Goal: Transaction & Acquisition: Book appointment/travel/reservation

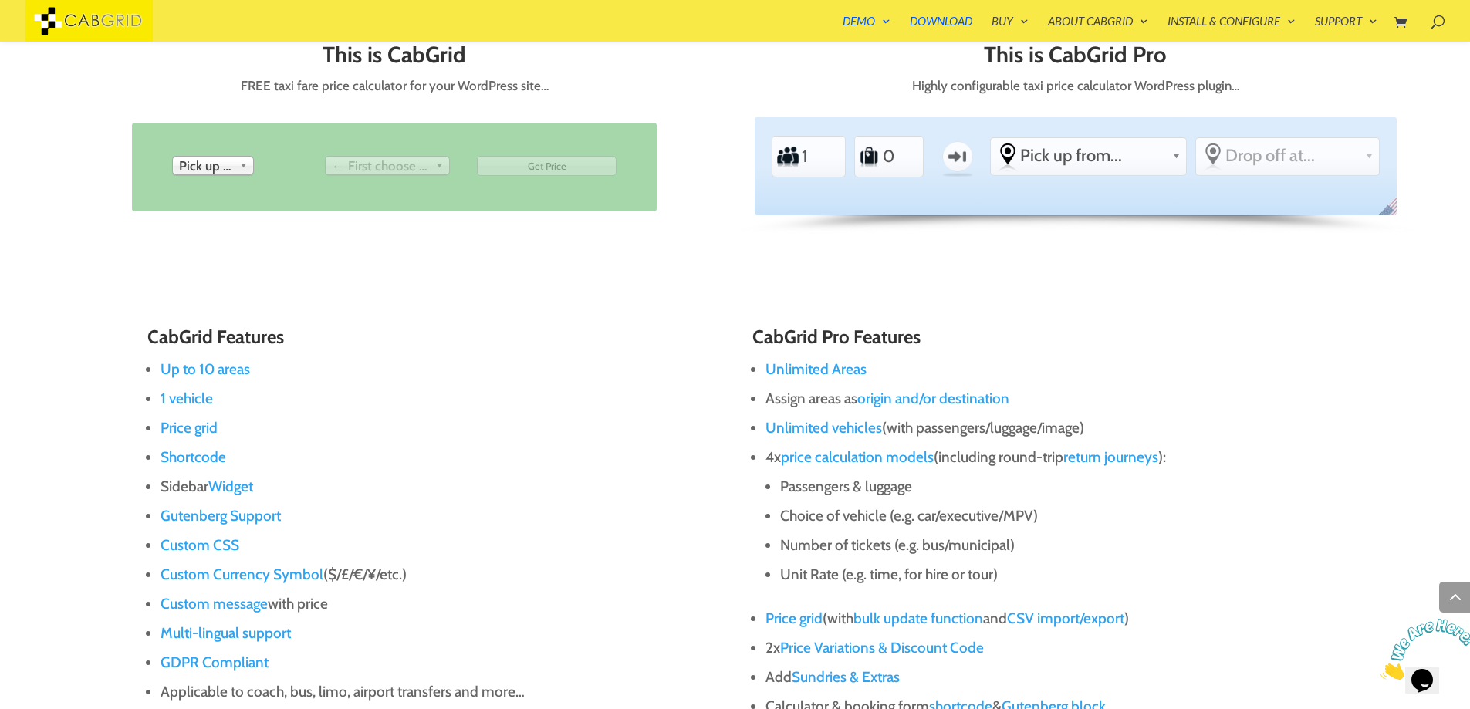
scroll to position [864, 0]
click at [202, 160] on span "Pick up from" at bounding box center [206, 167] width 54 height 19
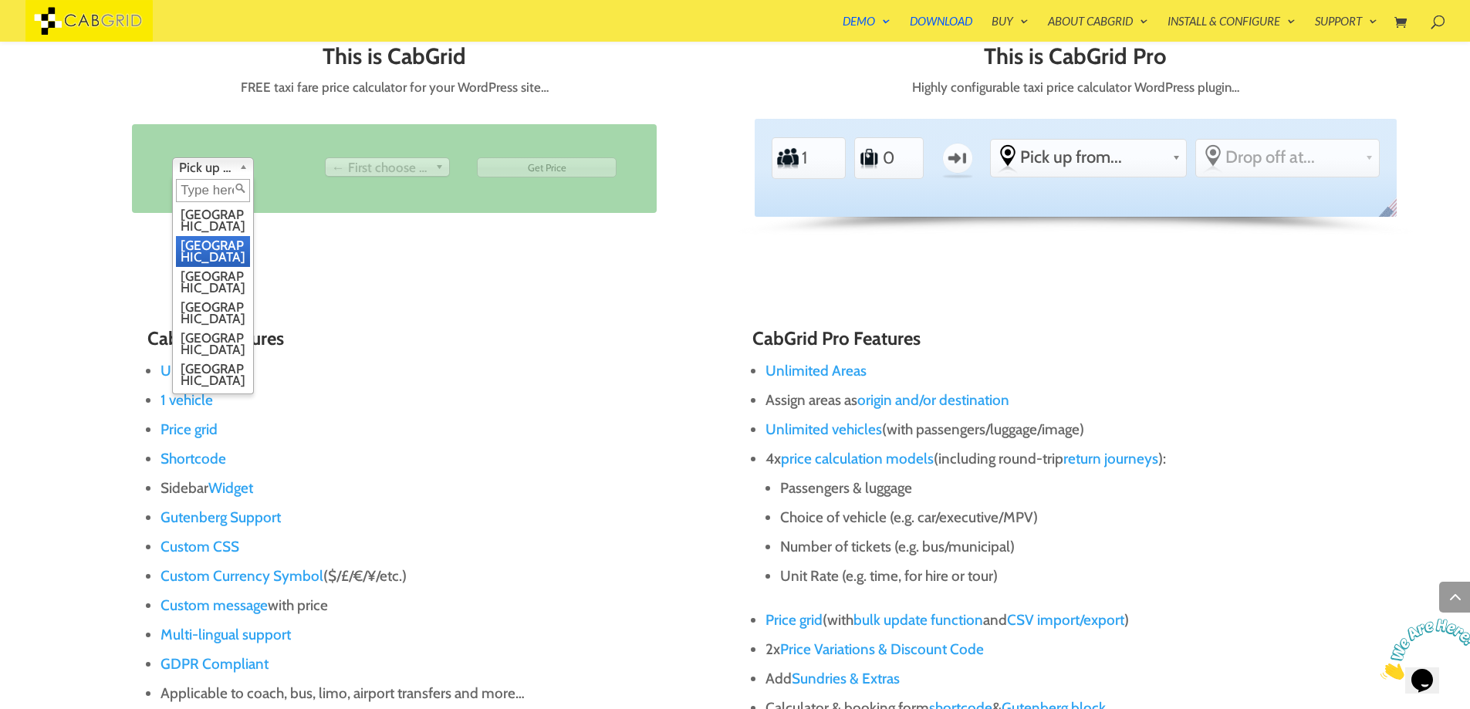
click at [218, 240] on li "[GEOGRAPHIC_DATA]" at bounding box center [213, 251] width 74 height 31
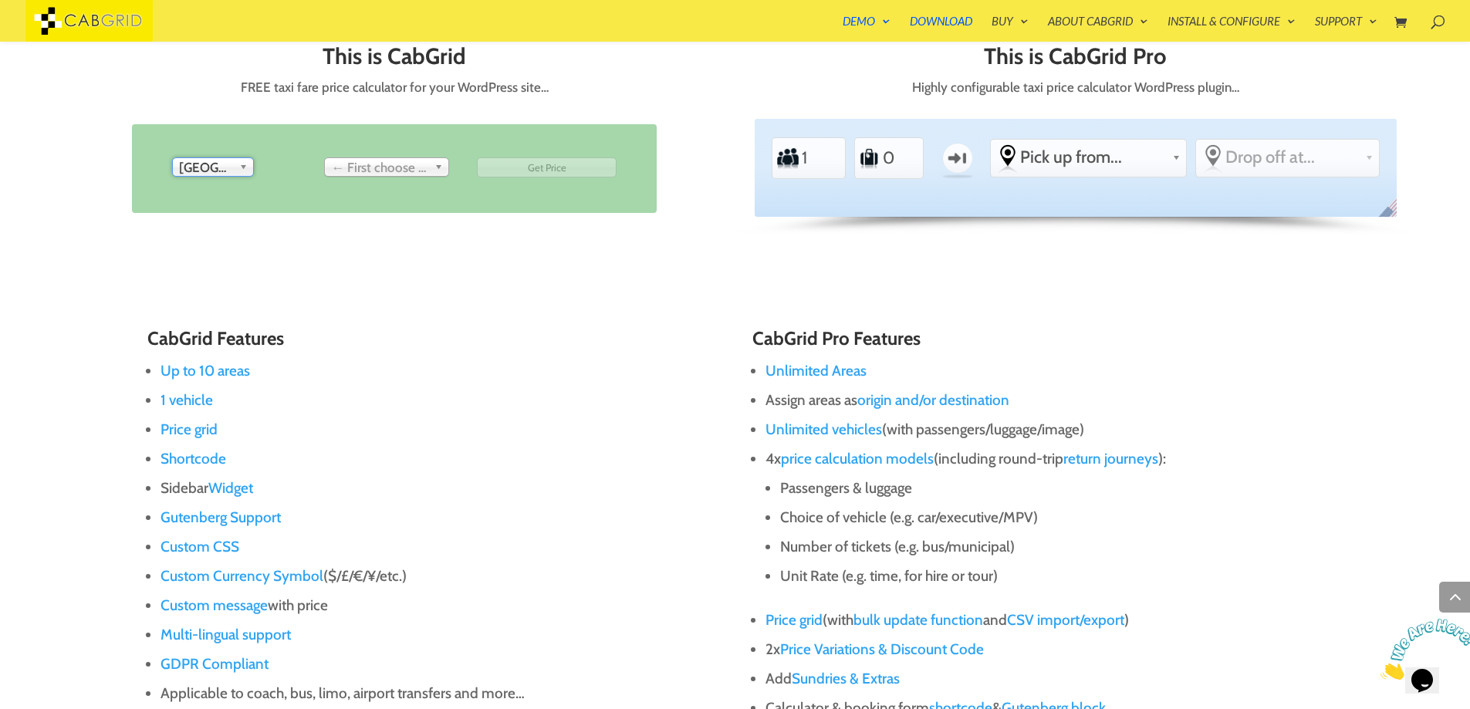
click at [390, 163] on span "← First choose pick up" at bounding box center [380, 167] width 97 height 19
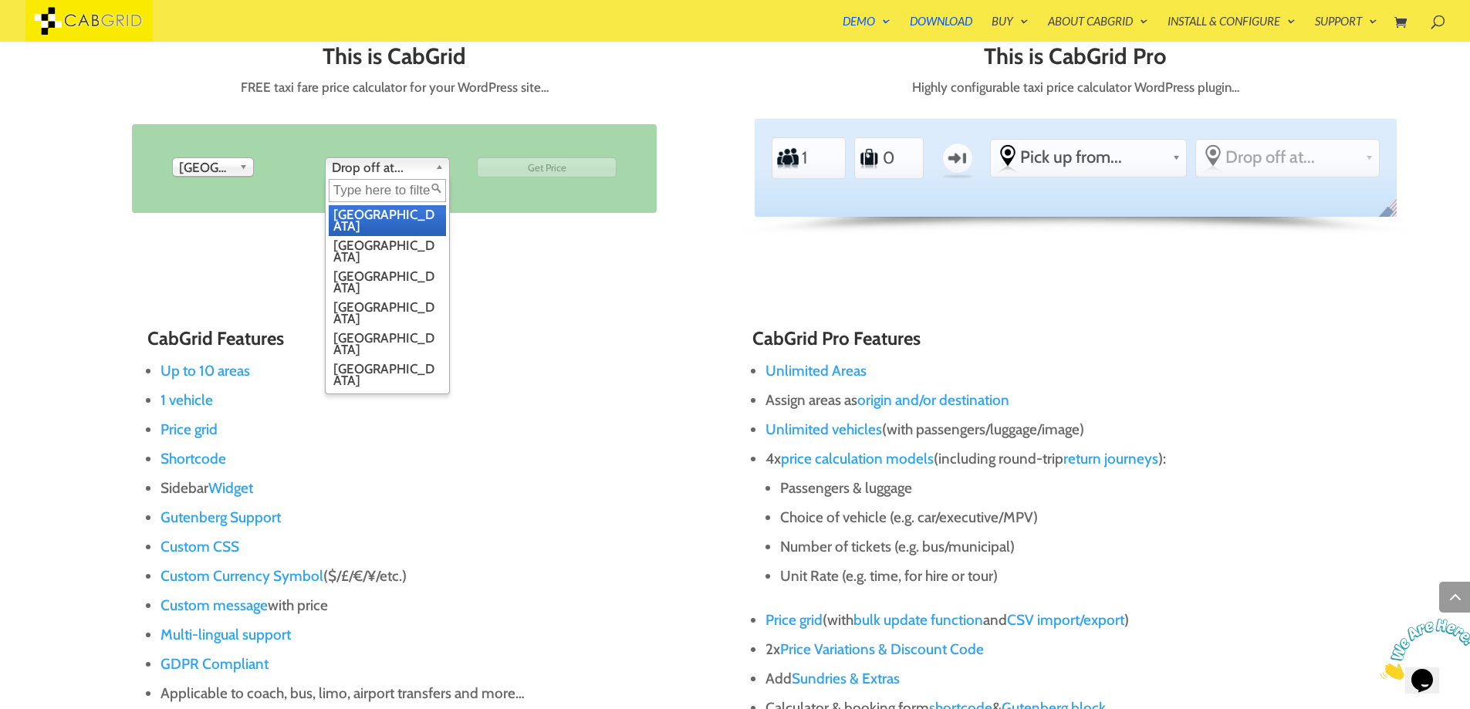
click at [386, 170] on span "Drop off at..." at bounding box center [380, 167] width 97 height 19
click at [380, 240] on li "[GEOGRAPHIC_DATA]" at bounding box center [387, 251] width 117 height 31
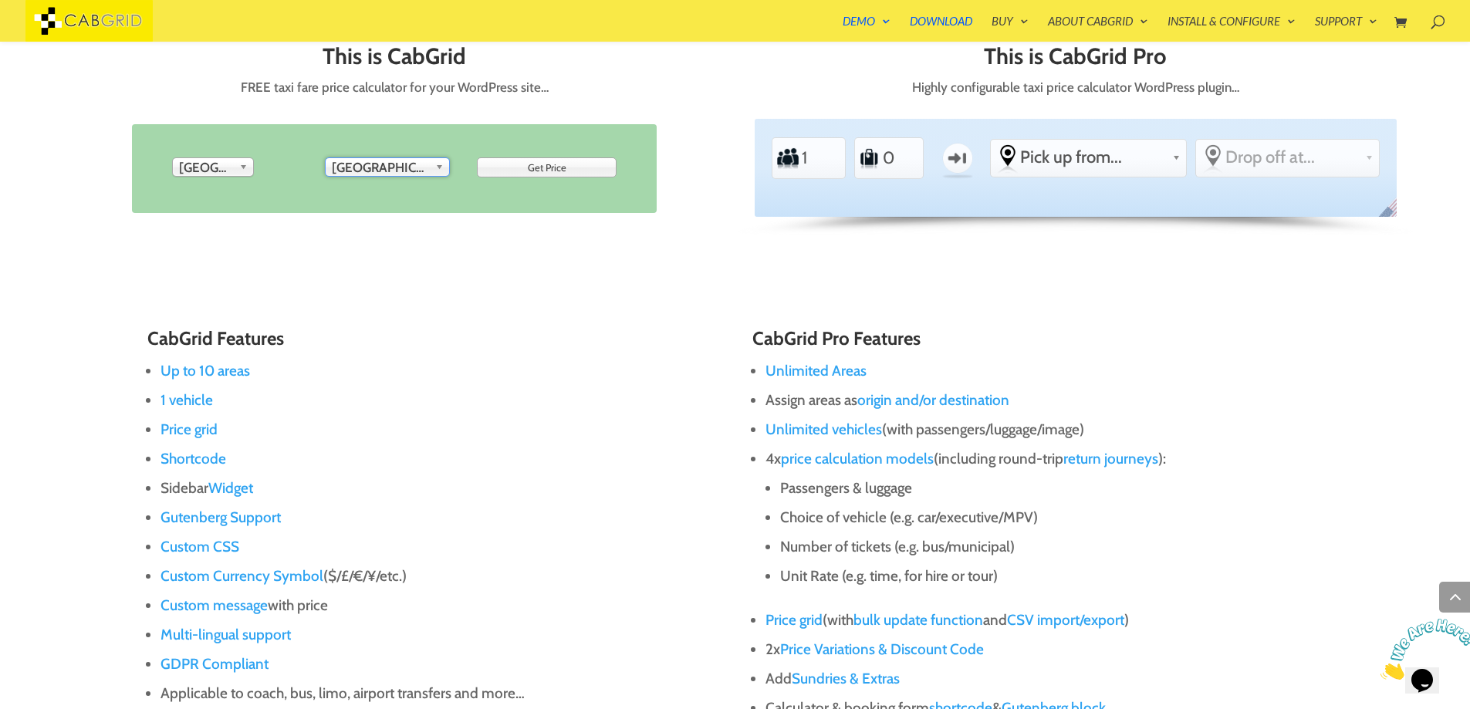
click at [577, 168] on input "Get Price" at bounding box center [547, 167] width 140 height 20
type input "Please Wait..."
click at [1041, 160] on span "Pick up from..." at bounding box center [1093, 157] width 146 height 21
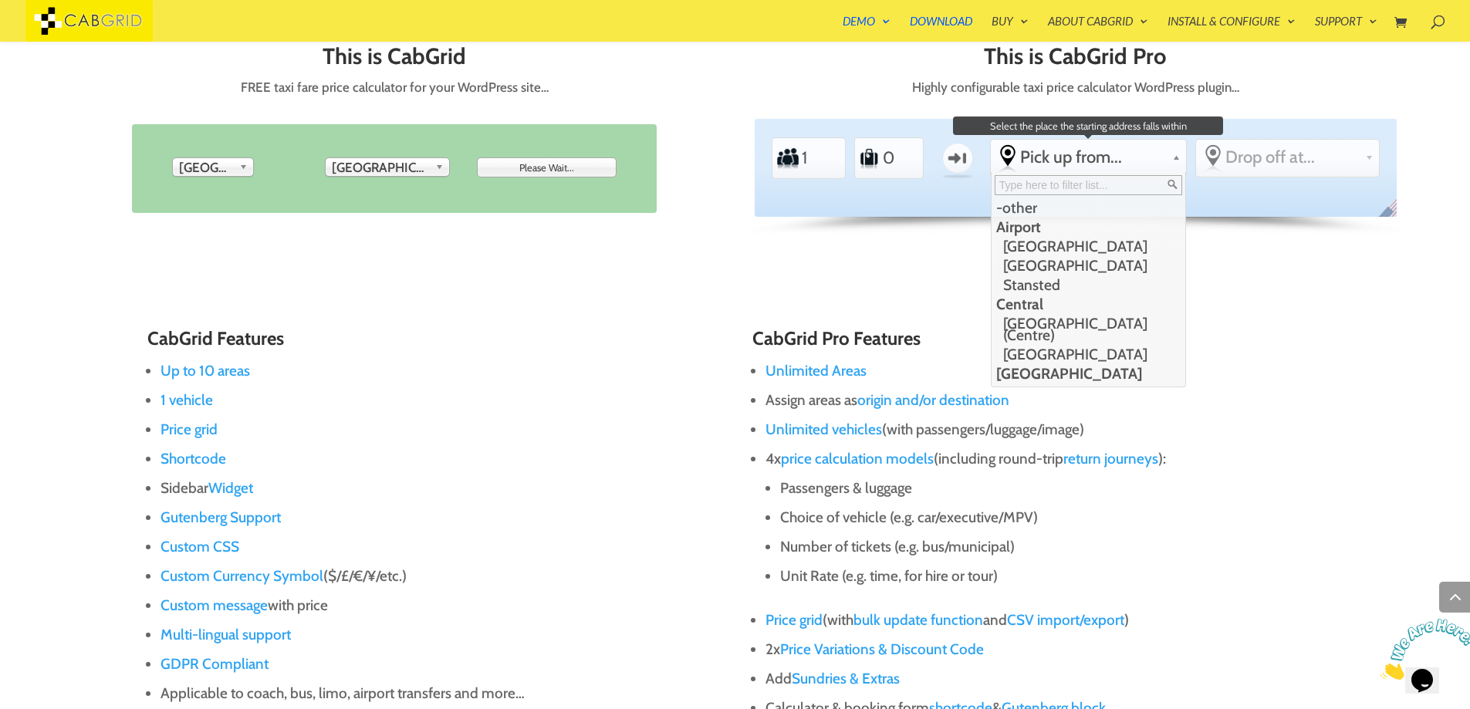
click at [1045, 233] on li "Airport" at bounding box center [1086, 227] width 191 height 19
click at [1028, 245] on li "[GEOGRAPHIC_DATA]" at bounding box center [1086, 246] width 191 height 19
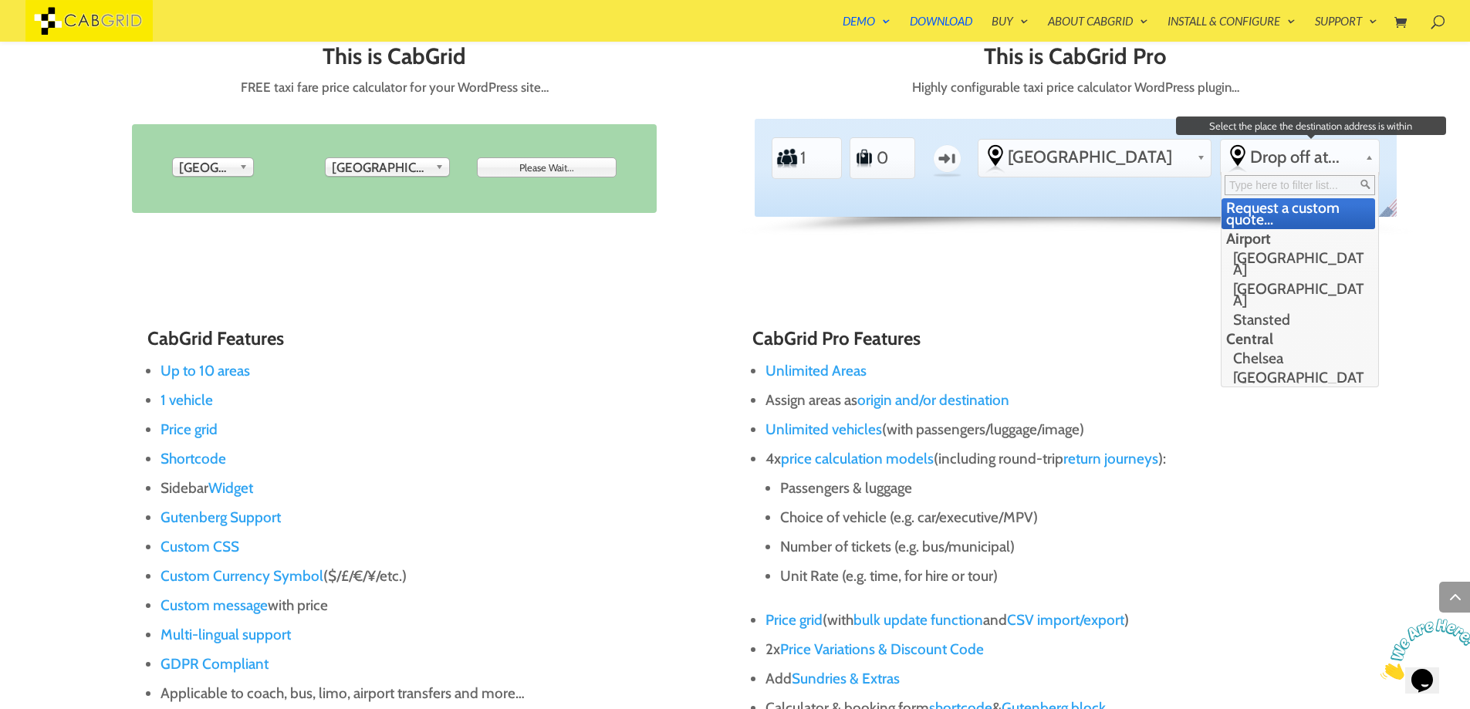
click at [1294, 165] on span "Drop off at..." at bounding box center [1304, 157] width 108 height 21
click at [1274, 258] on li "[GEOGRAPHIC_DATA]" at bounding box center [1298, 263] width 154 height 31
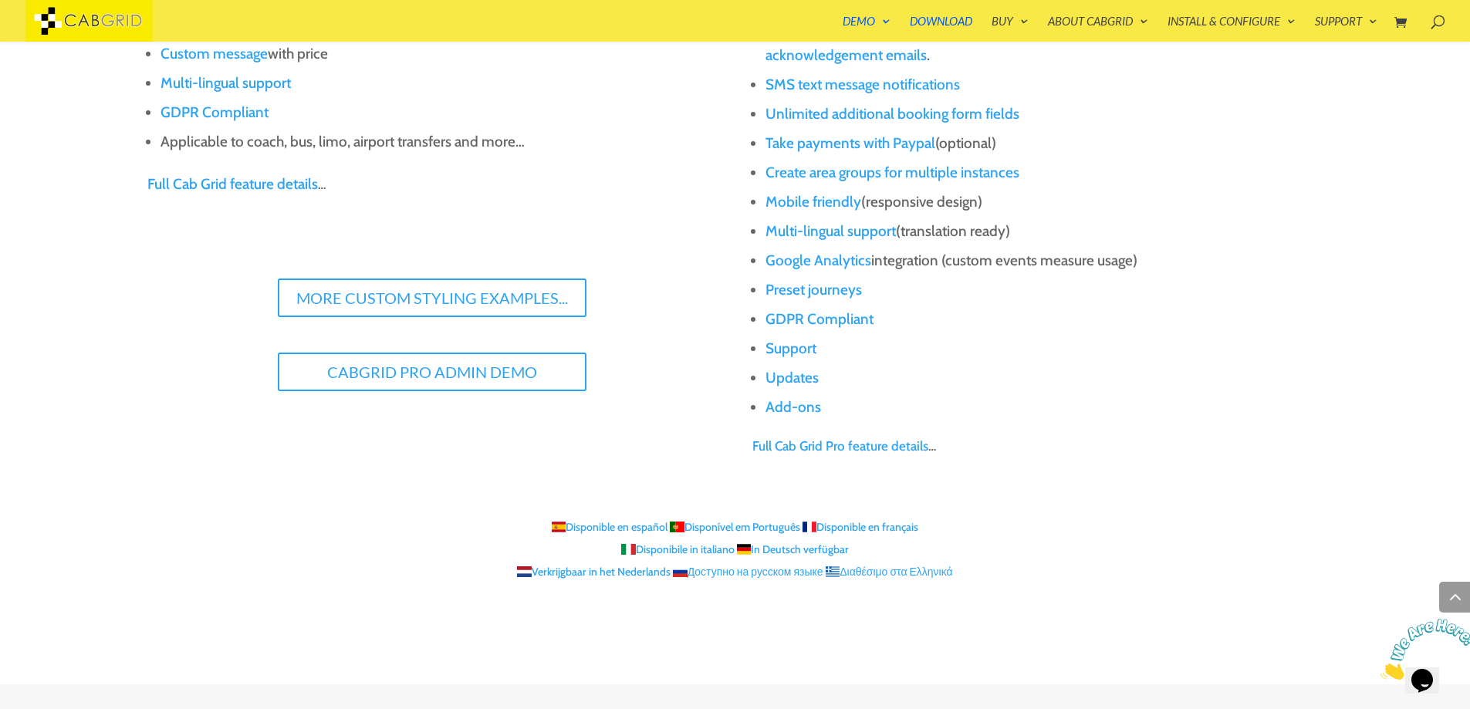
scroll to position [1790, 0]
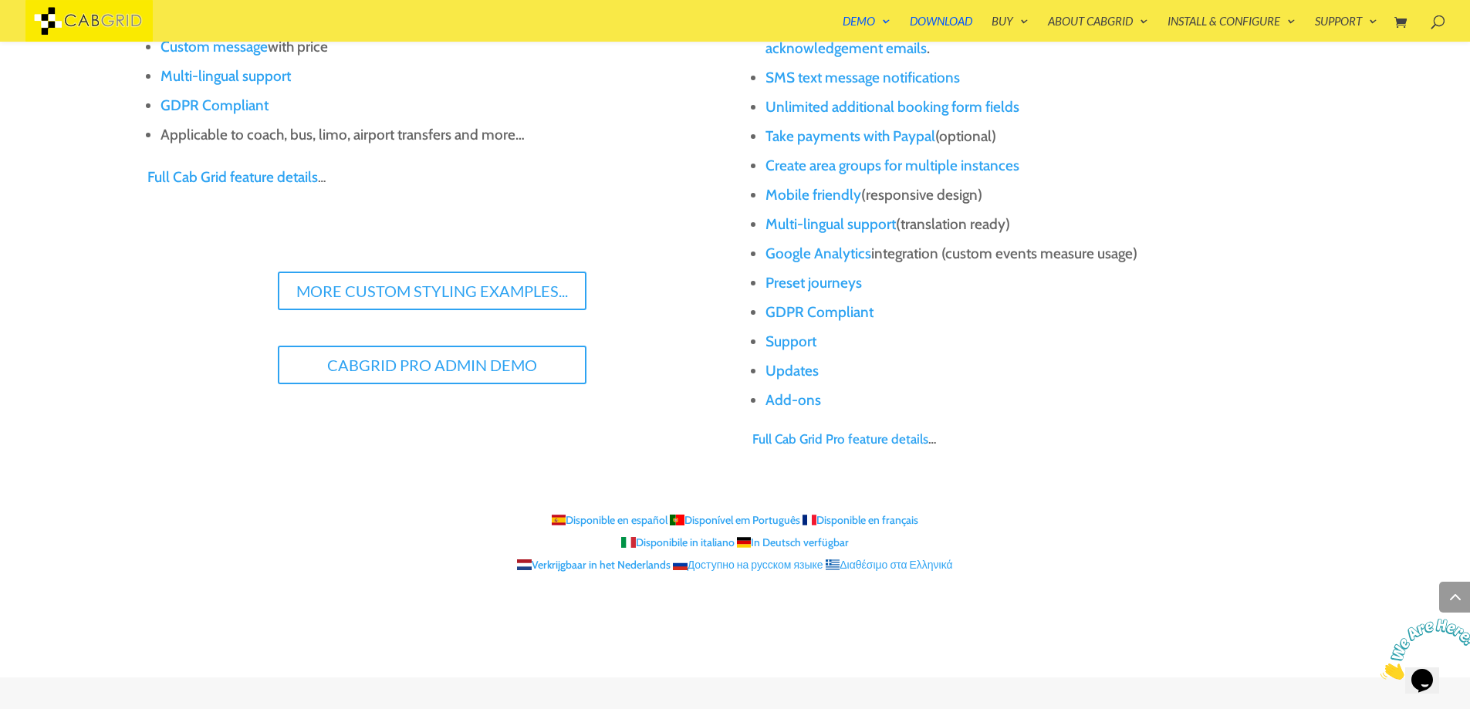
click at [879, 431] on link "Full Cab Grid Pro feature details" at bounding box center [840, 438] width 176 height 15
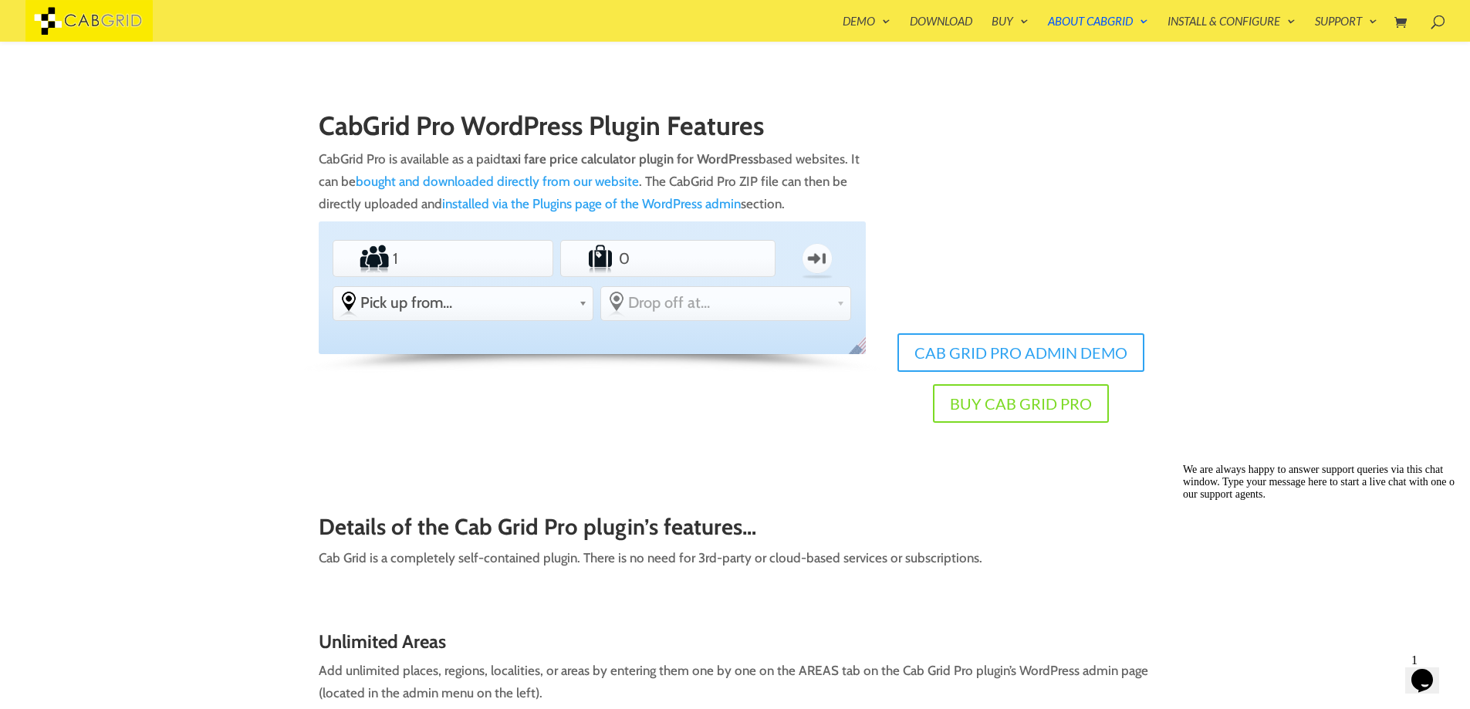
scroll to position [245, 0]
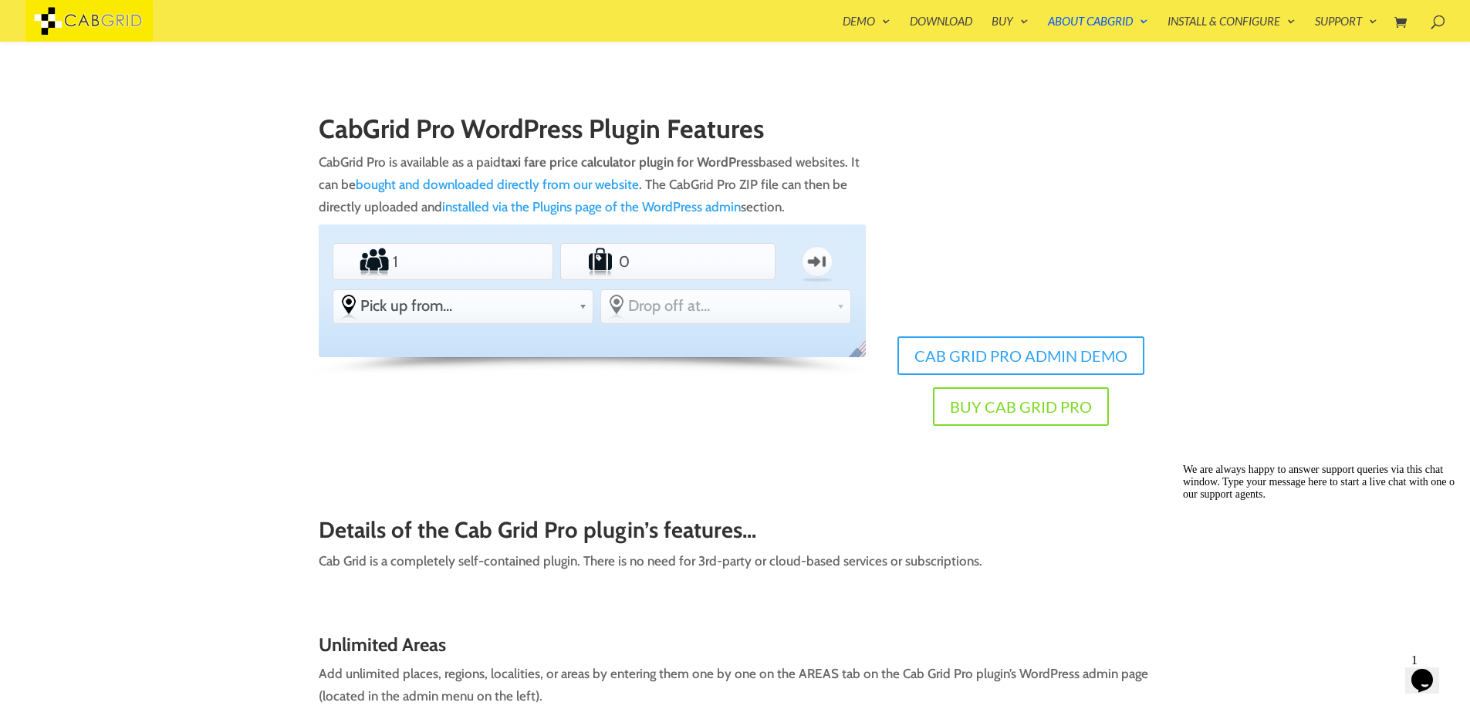
click at [451, 279] on li "Passengers 1" at bounding box center [443, 261] width 221 height 36
click at [449, 265] on input "1" at bounding box center [443, 261] width 107 height 31
click at [488, 258] on input "2" at bounding box center [443, 261] width 107 height 31
type input "3"
click at [488, 258] on input "3" at bounding box center [443, 261] width 107 height 31
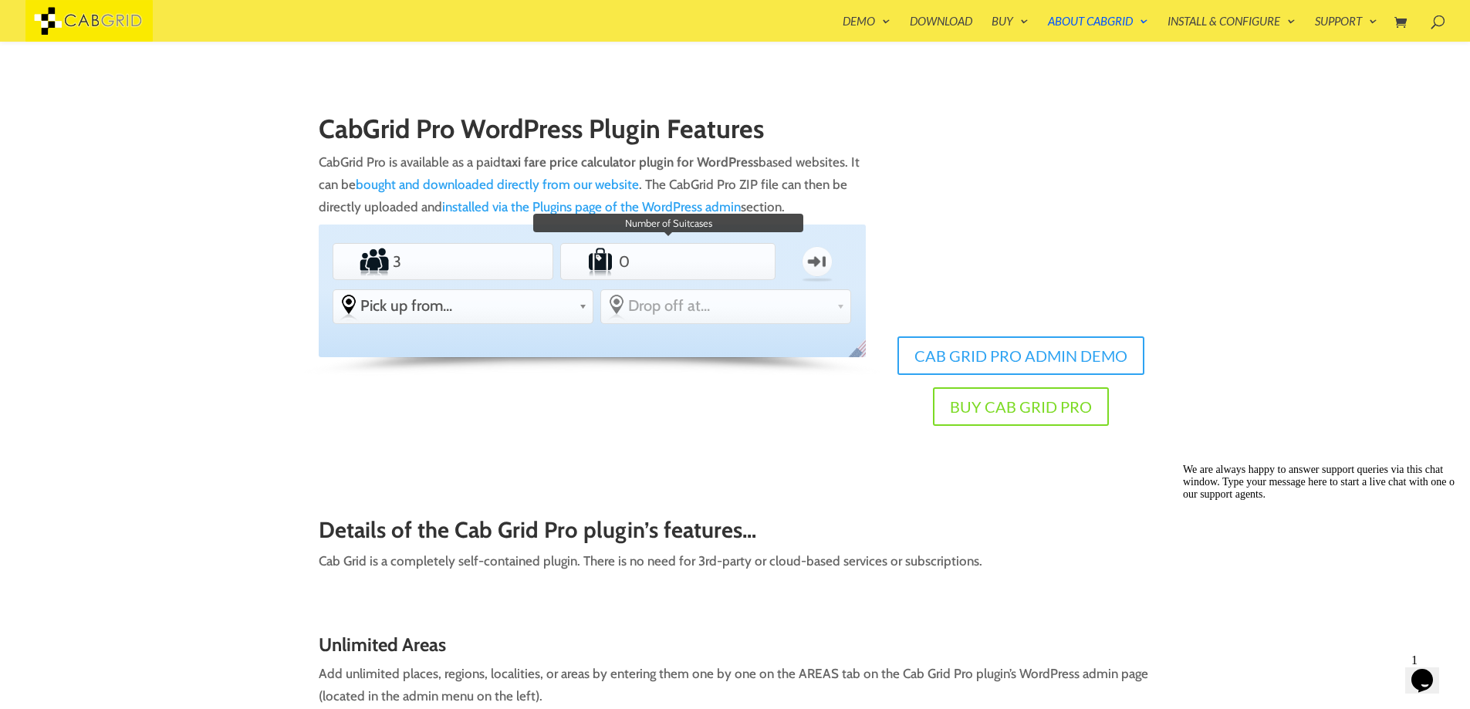
click at [631, 255] on input "0" at bounding box center [668, 261] width 105 height 31
click at [714, 256] on input "1" at bounding box center [668, 261] width 105 height 31
click at [714, 256] on input "2" at bounding box center [668, 261] width 105 height 31
type input "3"
click at [714, 256] on input "3" at bounding box center [668, 261] width 105 height 31
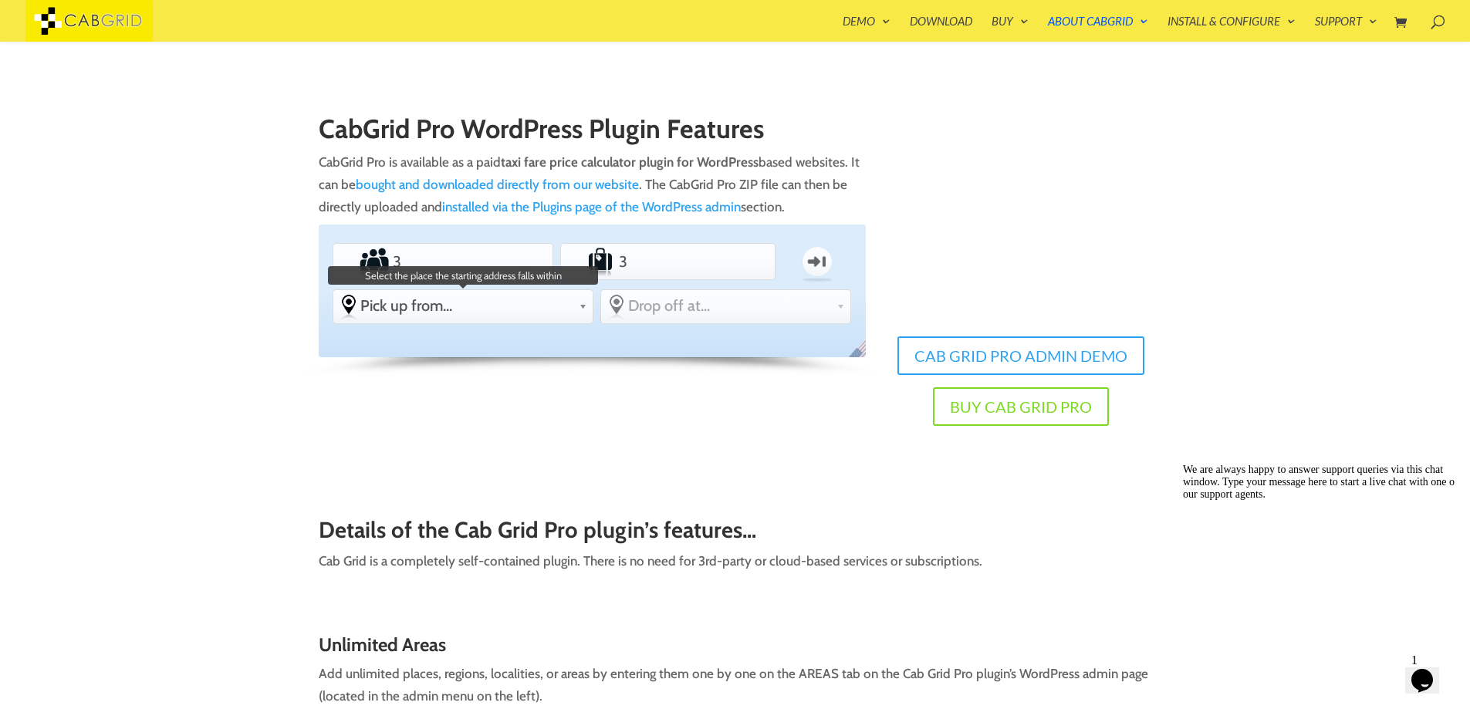
click at [537, 308] on span "Pick up from..." at bounding box center [466, 305] width 212 height 19
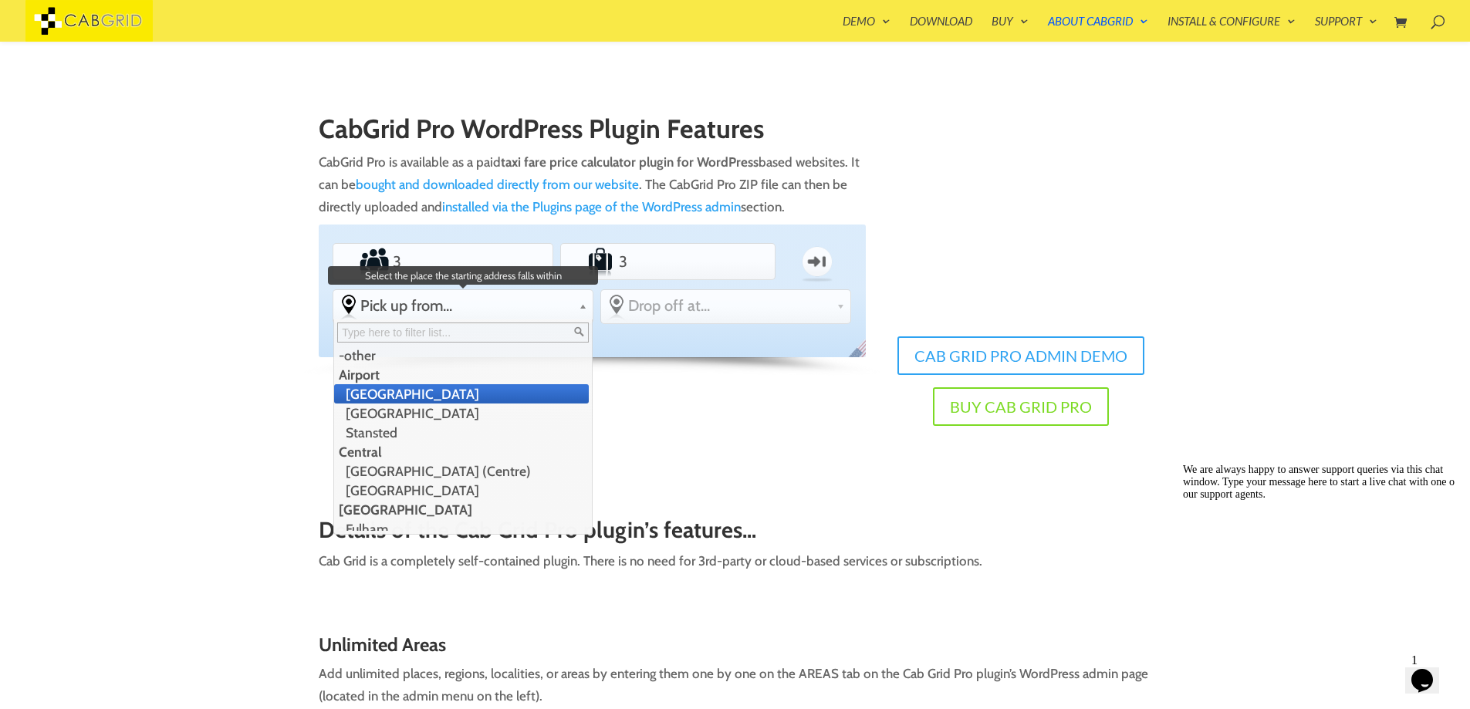
click at [451, 392] on li "[GEOGRAPHIC_DATA]" at bounding box center [461, 393] width 255 height 19
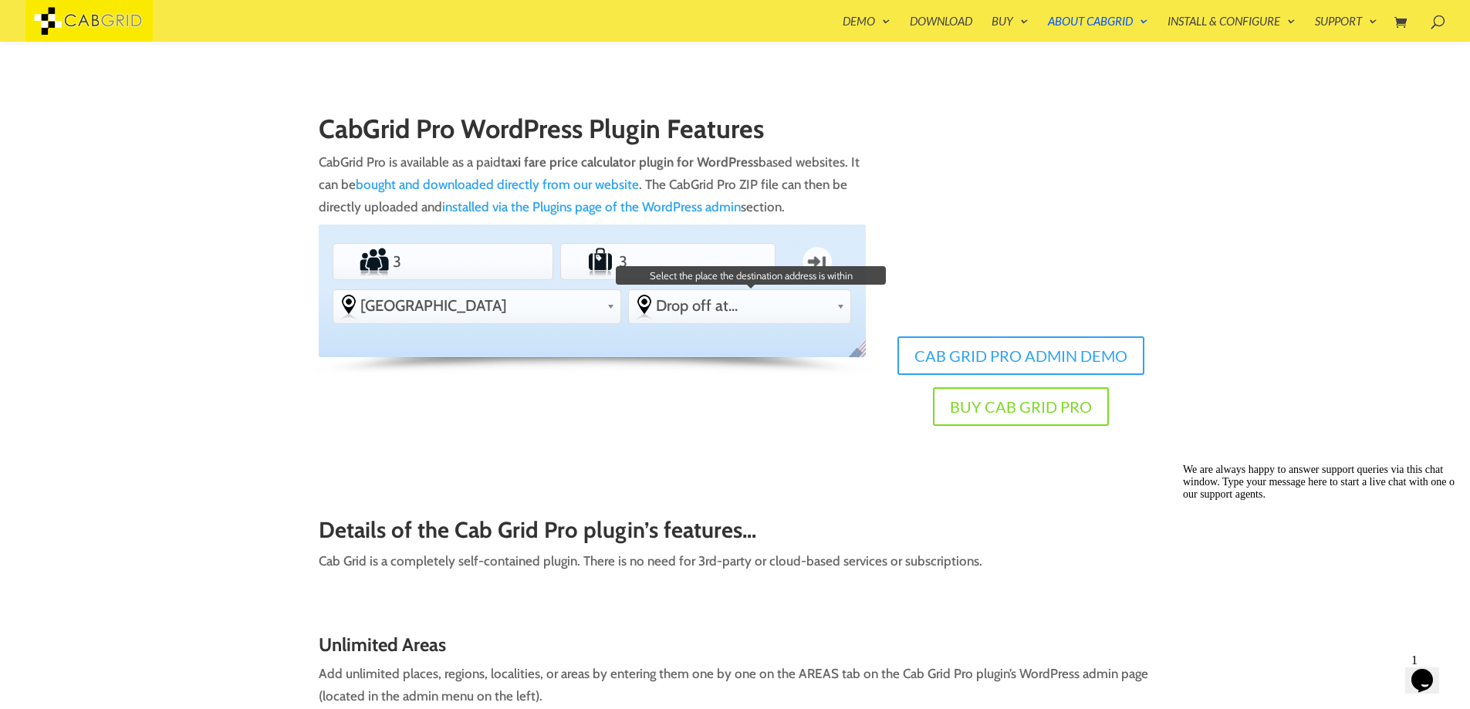
click at [681, 307] on span "Drop off at..." at bounding box center [743, 305] width 174 height 19
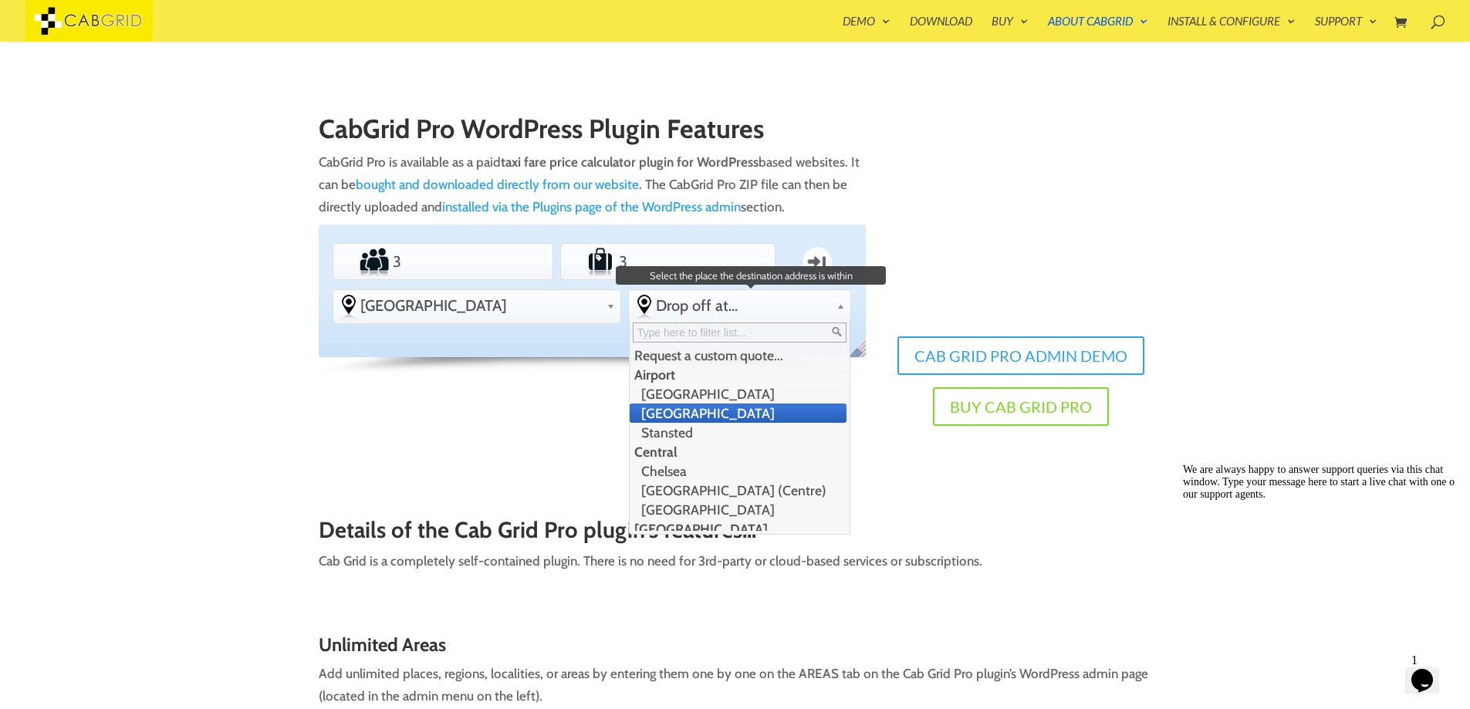
click at [697, 413] on li "[GEOGRAPHIC_DATA]" at bounding box center [738, 413] width 217 height 19
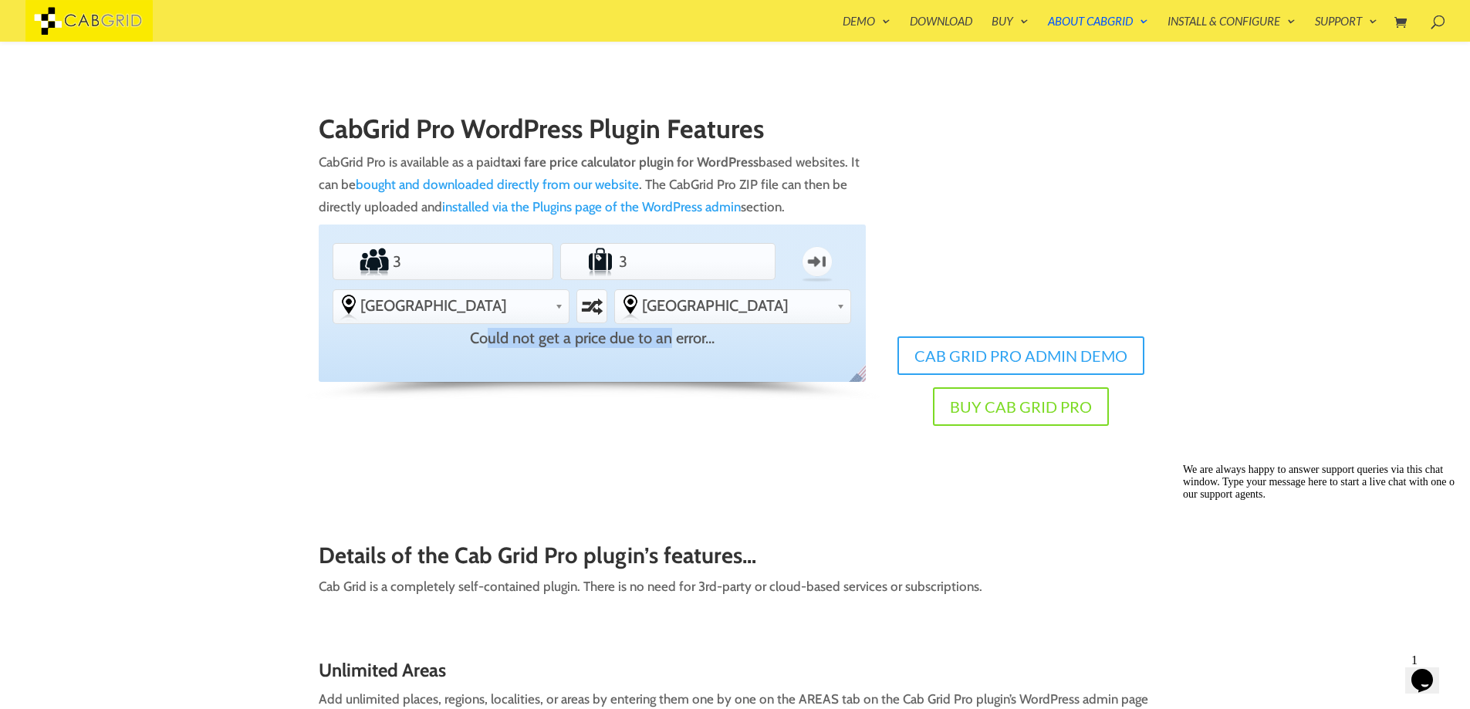
drag, startPoint x: 487, startPoint y: 343, endPoint x: 670, endPoint y: 354, distance: 184.0
click at [670, 354] on div "Standard PEAK ACCOUNT Passengers 3 Luggage 3 One-way From Pick up from... -othe…" at bounding box center [592, 304] width 547 height 158
click at [967, 354] on link "Cab Grid Pro Admin Demo" at bounding box center [1021, 355] width 258 height 39
